Goal: Information Seeking & Learning: Learn about a topic

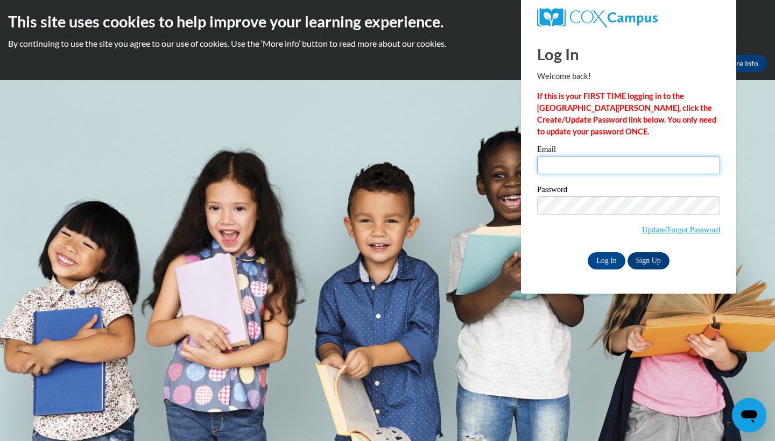
type input "asia.brown@gcpsk12.org"
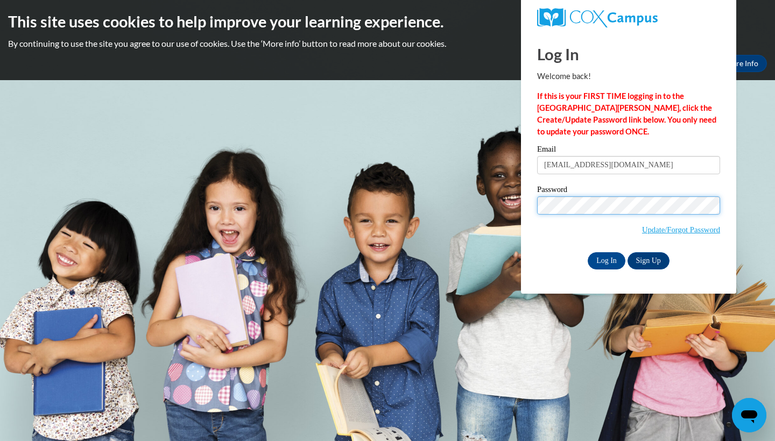
click at [605, 259] on input "Log In" at bounding box center [607, 260] width 38 height 17
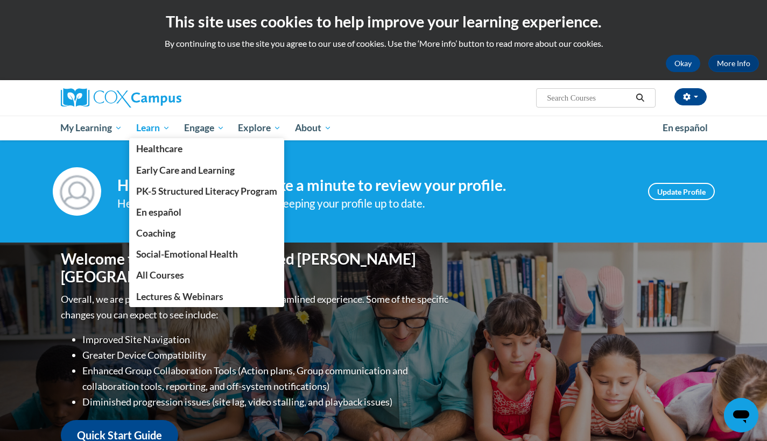
drag, startPoint x: 164, startPoint y: 145, endPoint x: 174, endPoint y: 126, distance: 21.9
click at [174, 126] on li "Learn Learn Healthcare Early Care and Learning PK-5 Structured Literacy Program…" at bounding box center [153, 128] width 48 height 25
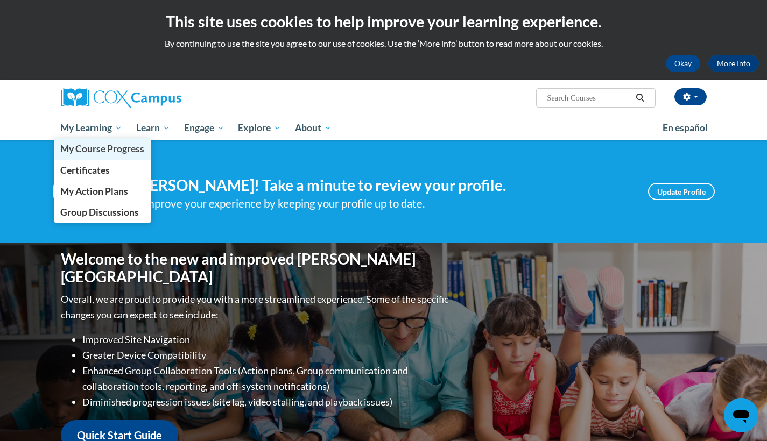
click at [108, 155] on link "My Course Progress" at bounding box center [103, 148] width 98 height 21
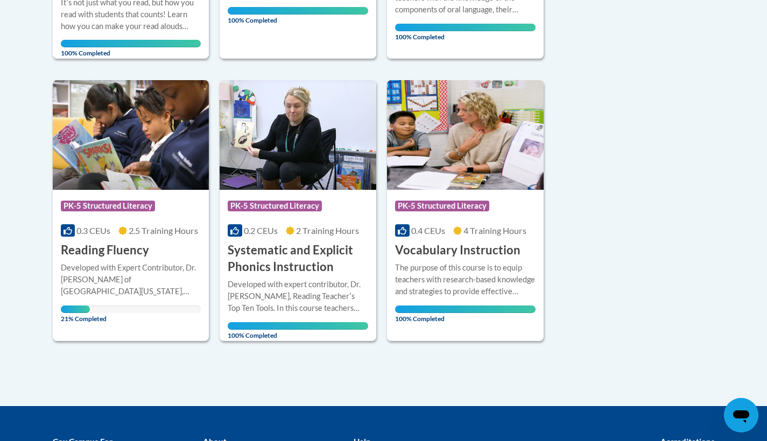
scroll to position [499, 0]
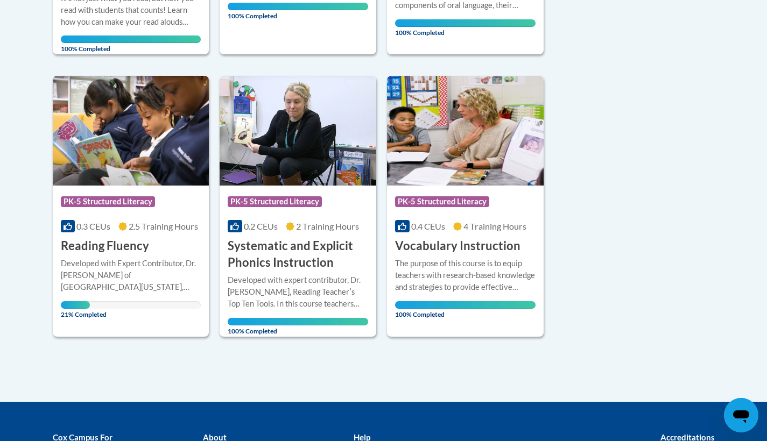
click at [104, 278] on div "Developed with Expert Contributor, Dr. [PERSON_NAME] of [GEOGRAPHIC_DATA][US_ST…" at bounding box center [131, 276] width 140 height 36
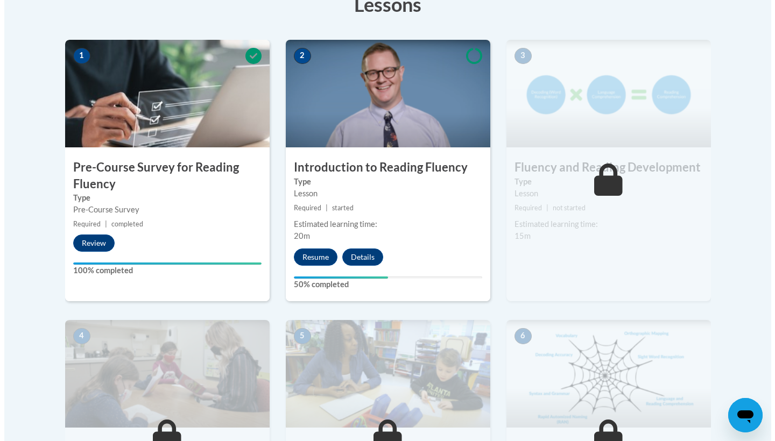
scroll to position [323, 0]
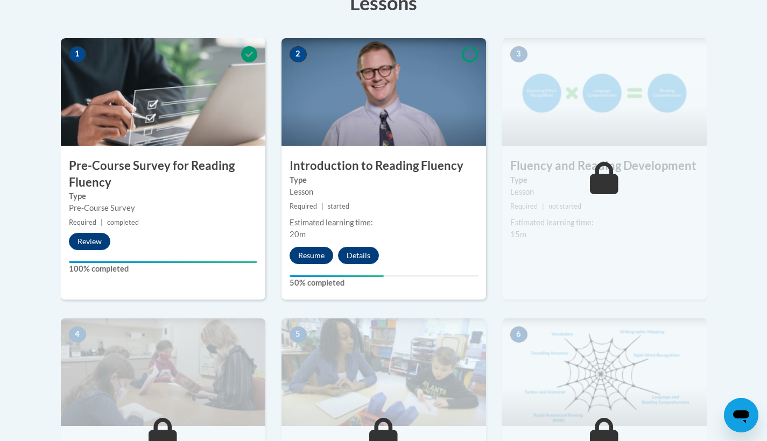
click at [319, 261] on button "Resume" at bounding box center [311, 255] width 44 height 17
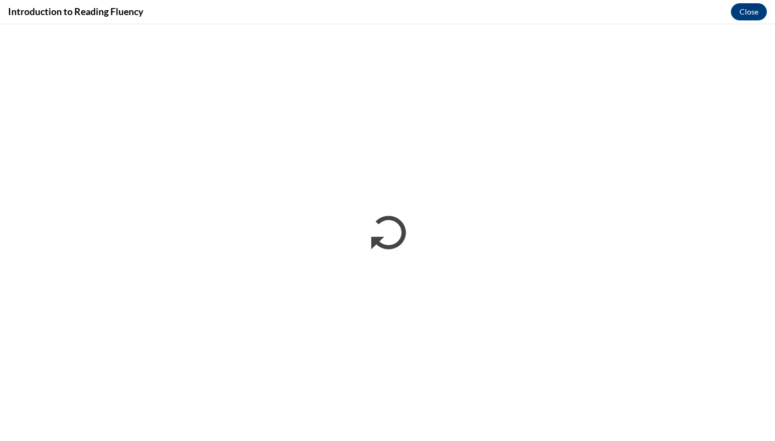
scroll to position [0, 0]
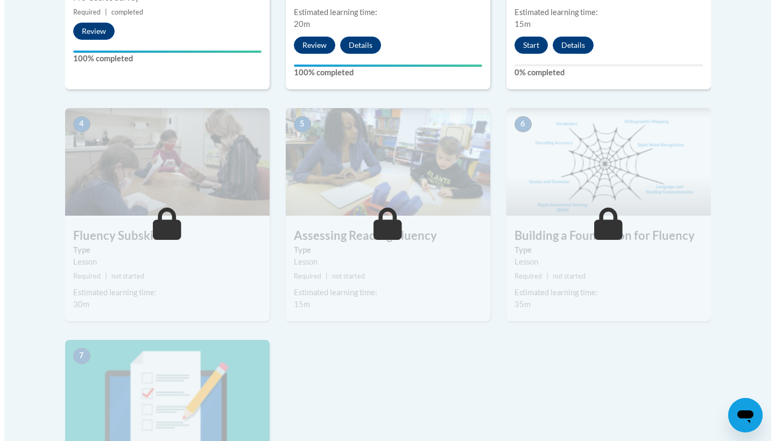
scroll to position [484, 0]
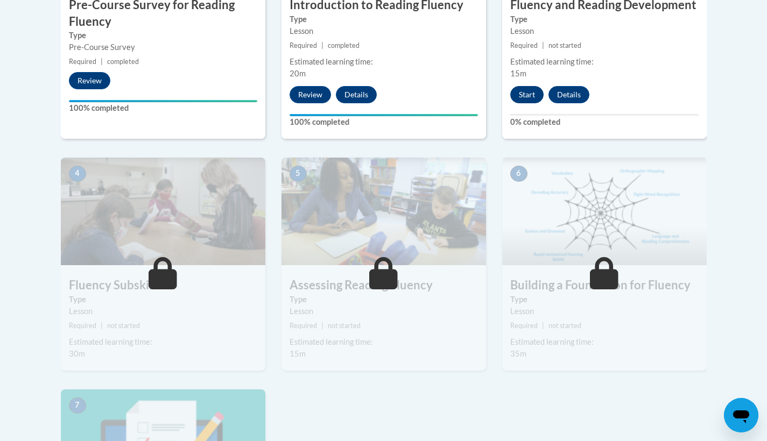
click at [537, 88] on button "Start" at bounding box center [526, 94] width 33 height 17
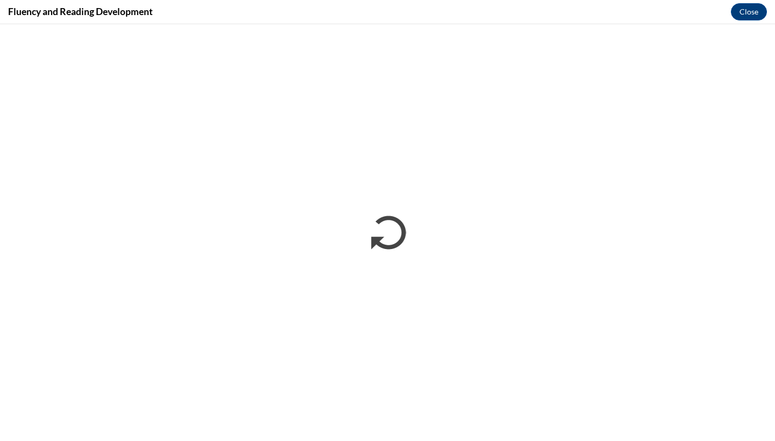
scroll to position [0, 0]
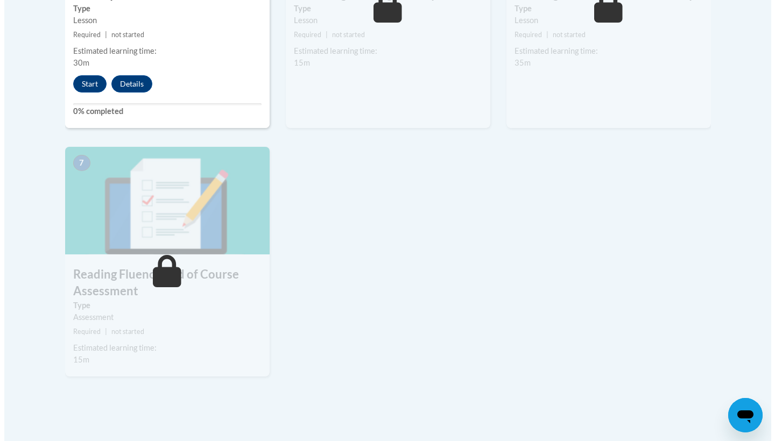
scroll to position [750, 0]
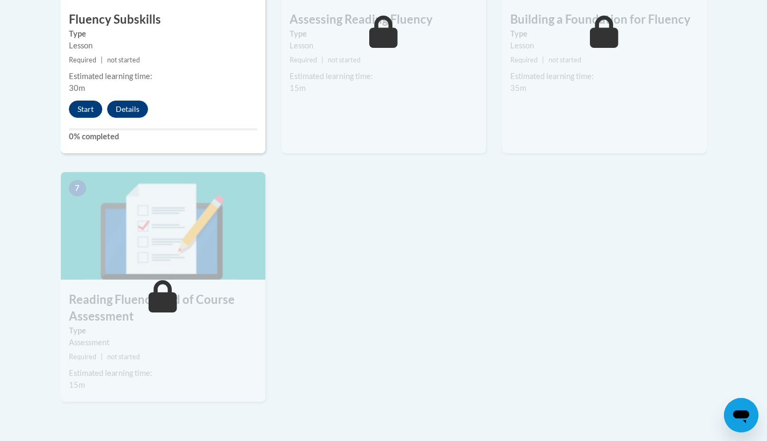
click at [93, 113] on button "Start" at bounding box center [85, 109] width 33 height 17
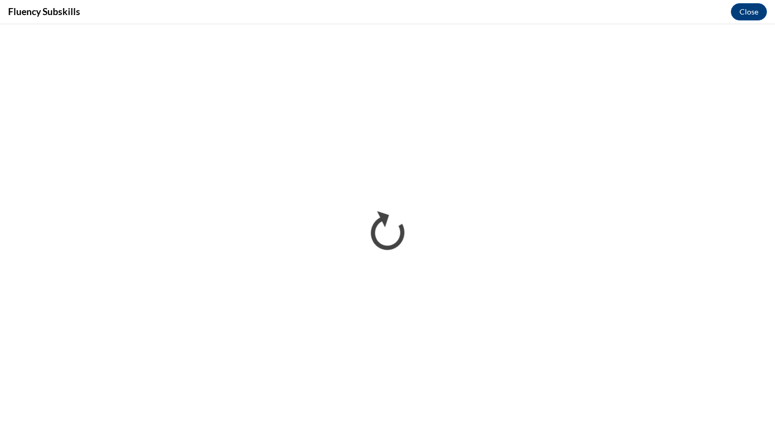
scroll to position [0, 0]
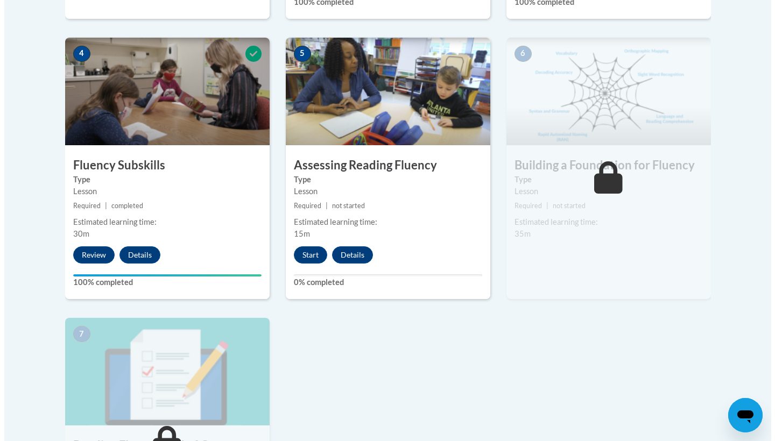
scroll to position [607, 0]
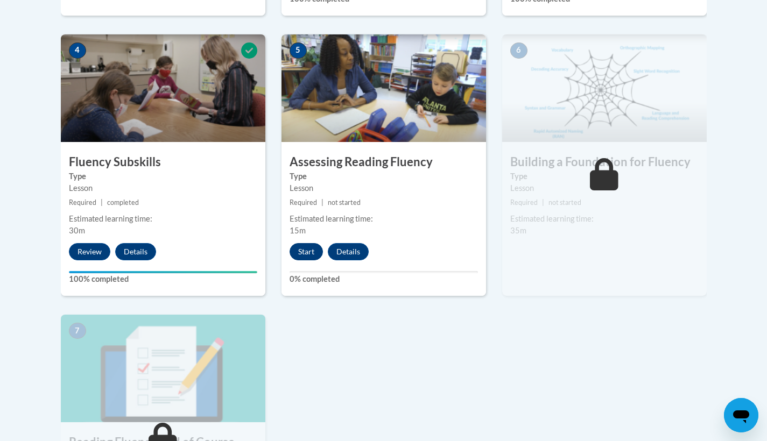
click at [302, 251] on button "Start" at bounding box center [305, 251] width 33 height 17
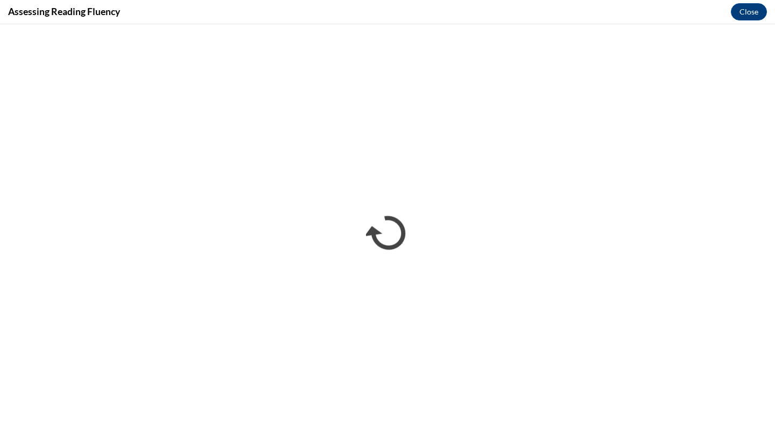
scroll to position [0, 0]
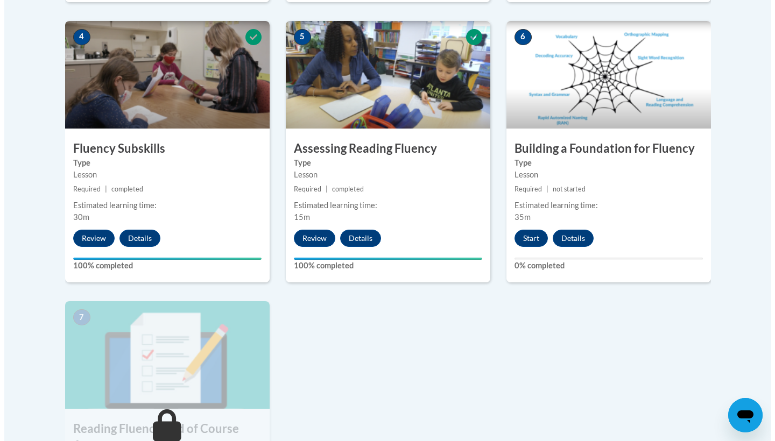
scroll to position [626, 0]
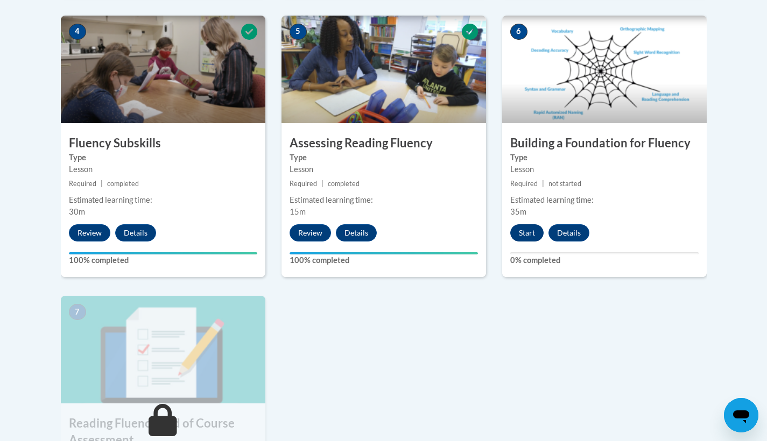
click at [519, 226] on button "Start" at bounding box center [526, 232] width 33 height 17
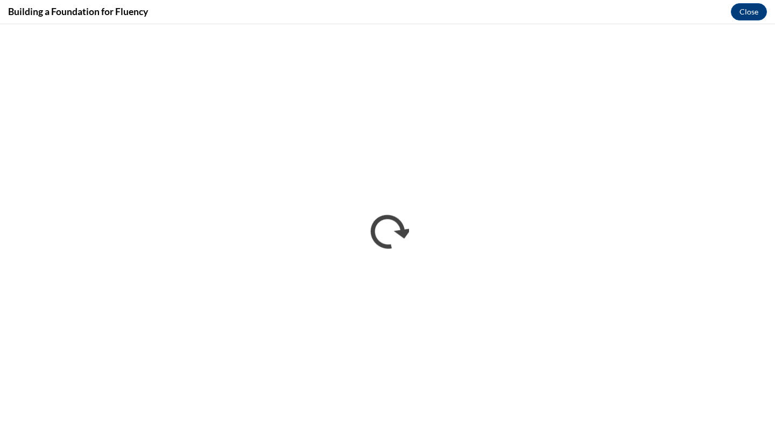
scroll to position [0, 0]
